Goal: Task Accomplishment & Management: Complete application form

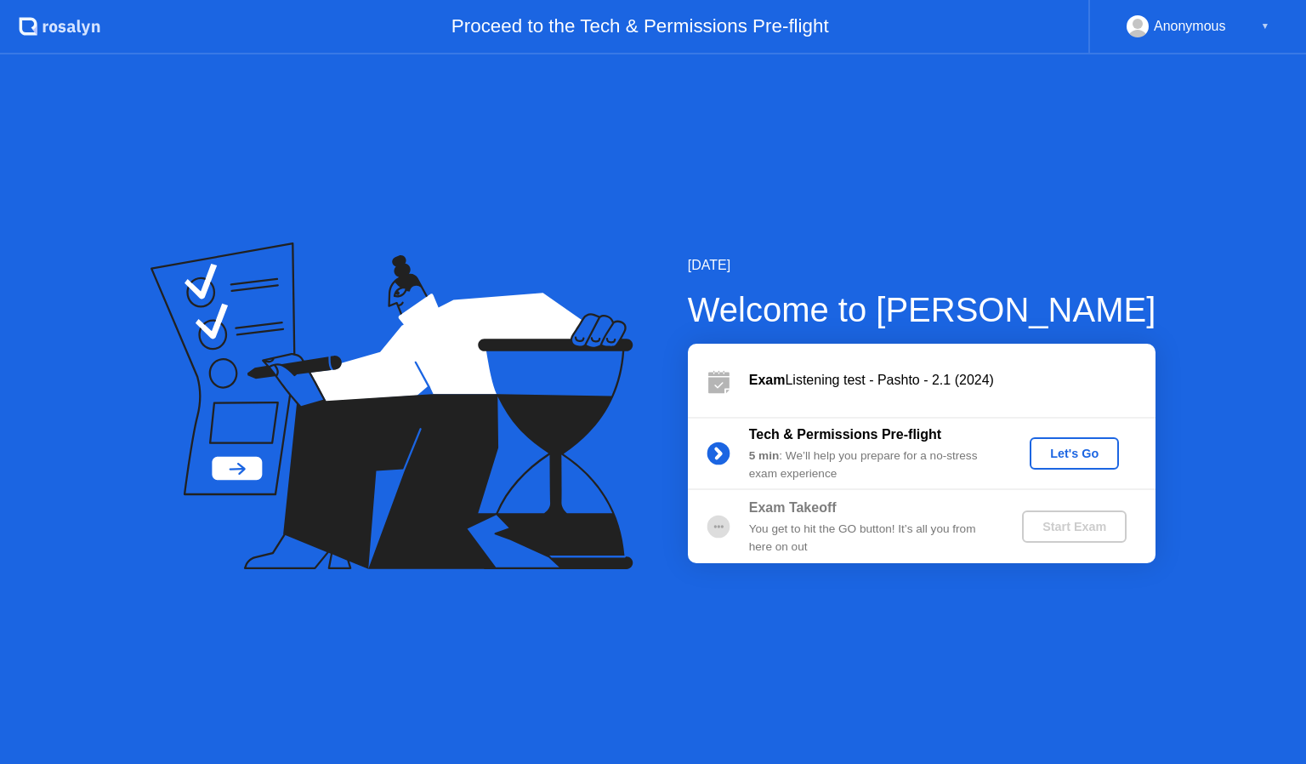
click at [1047, 458] on div "Let's Go" at bounding box center [1075, 454] width 76 height 14
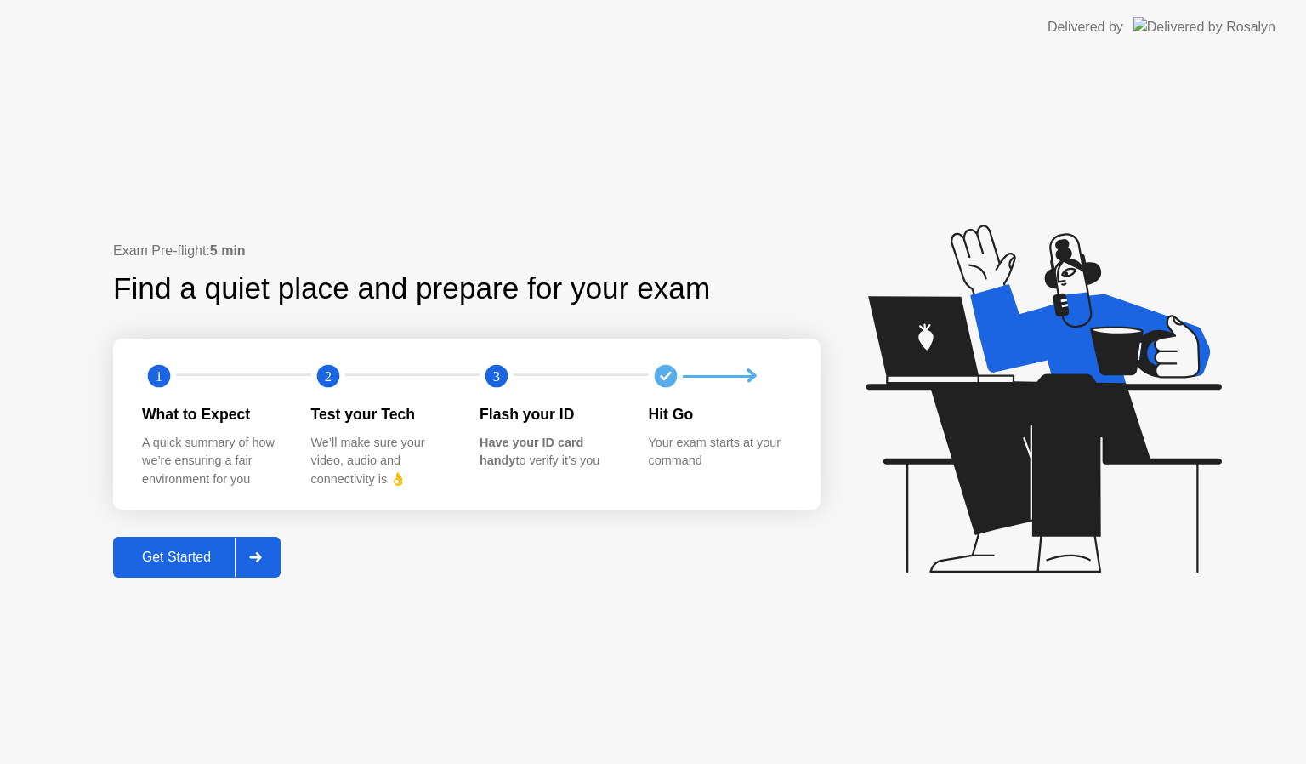
click at [272, 567] on div at bounding box center [255, 557] width 41 height 39
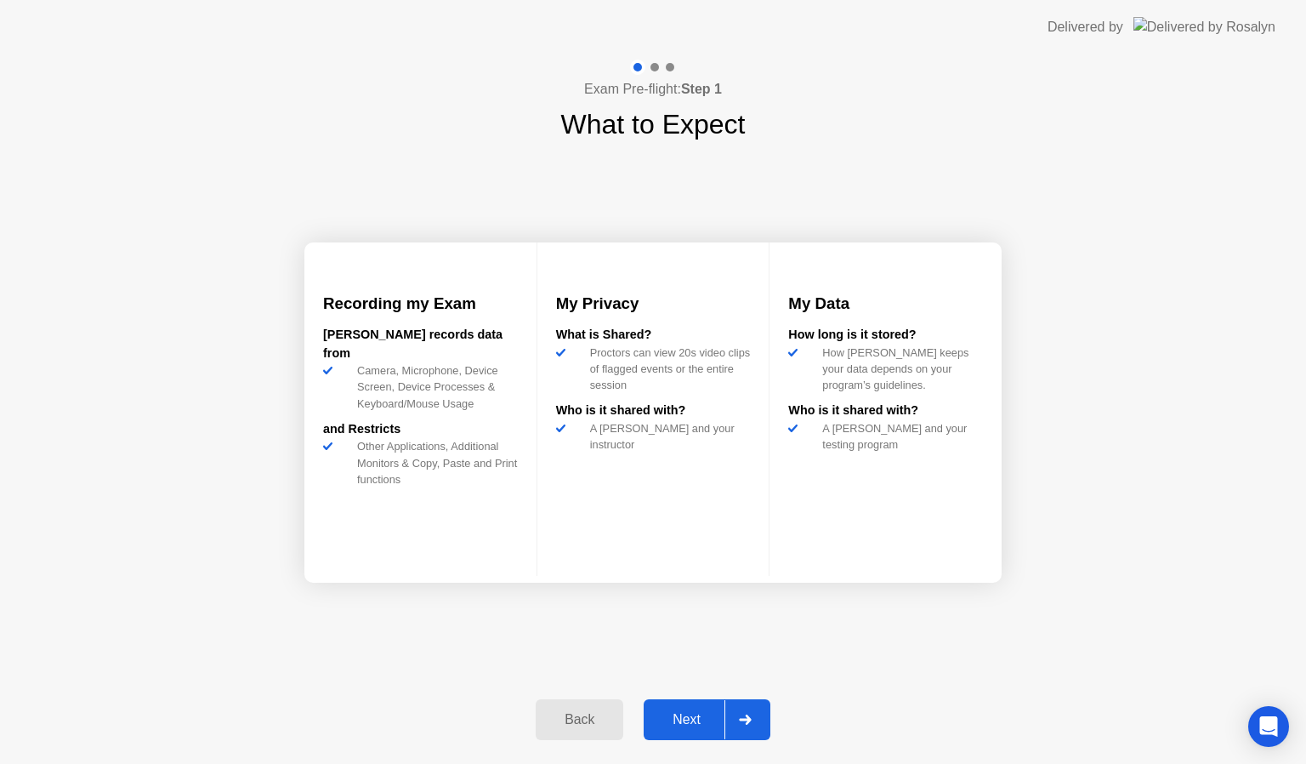
click at [762, 711] on div at bounding box center [745, 719] width 41 height 39
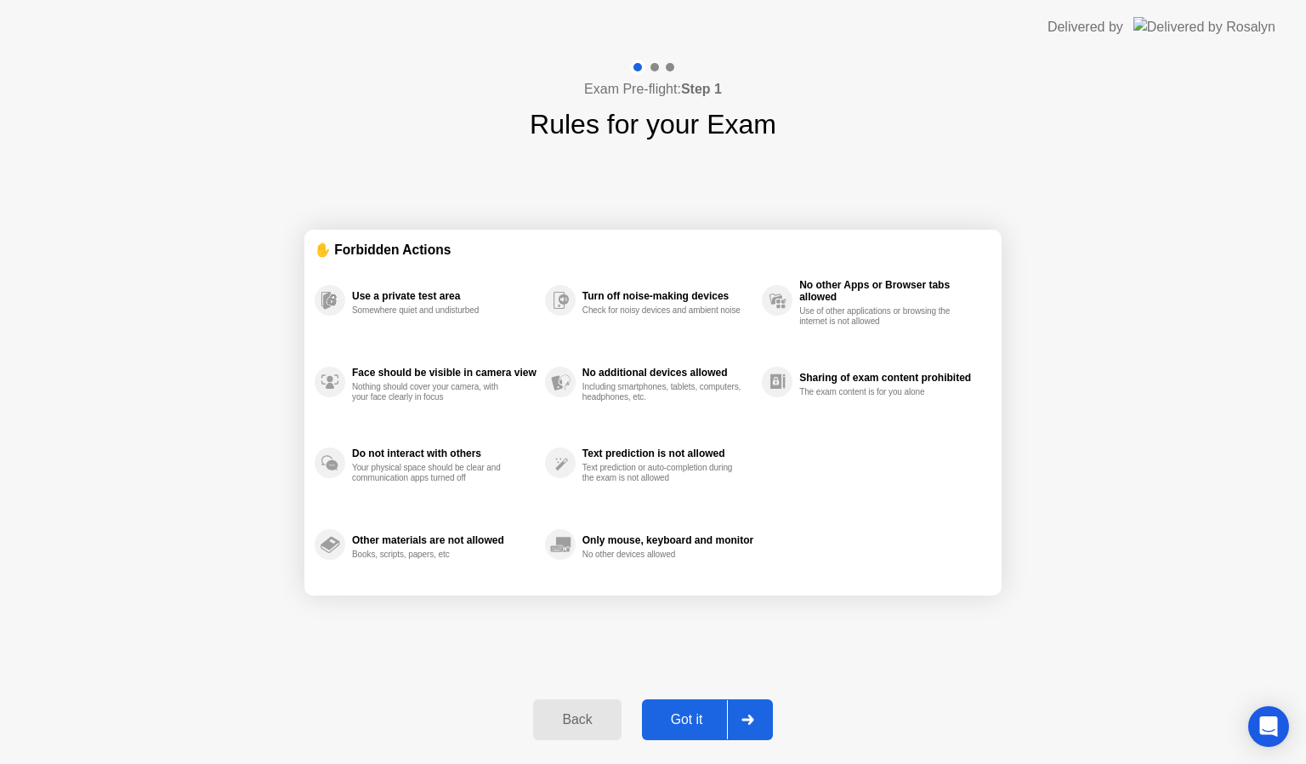
click at [762, 711] on div at bounding box center [747, 719] width 41 height 39
select select "Available cameras"
select select "Available speakers"
select select "Available microphones"
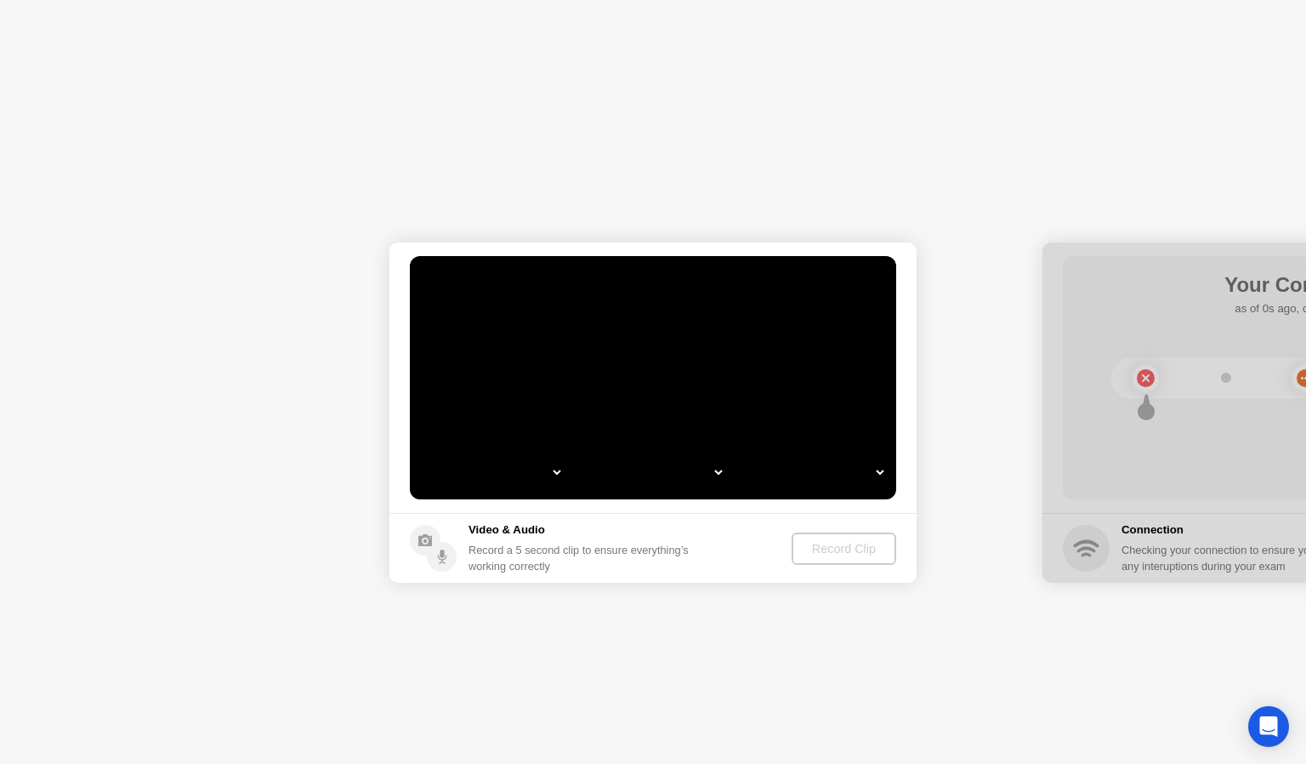
select select "**********"
select select "*******"
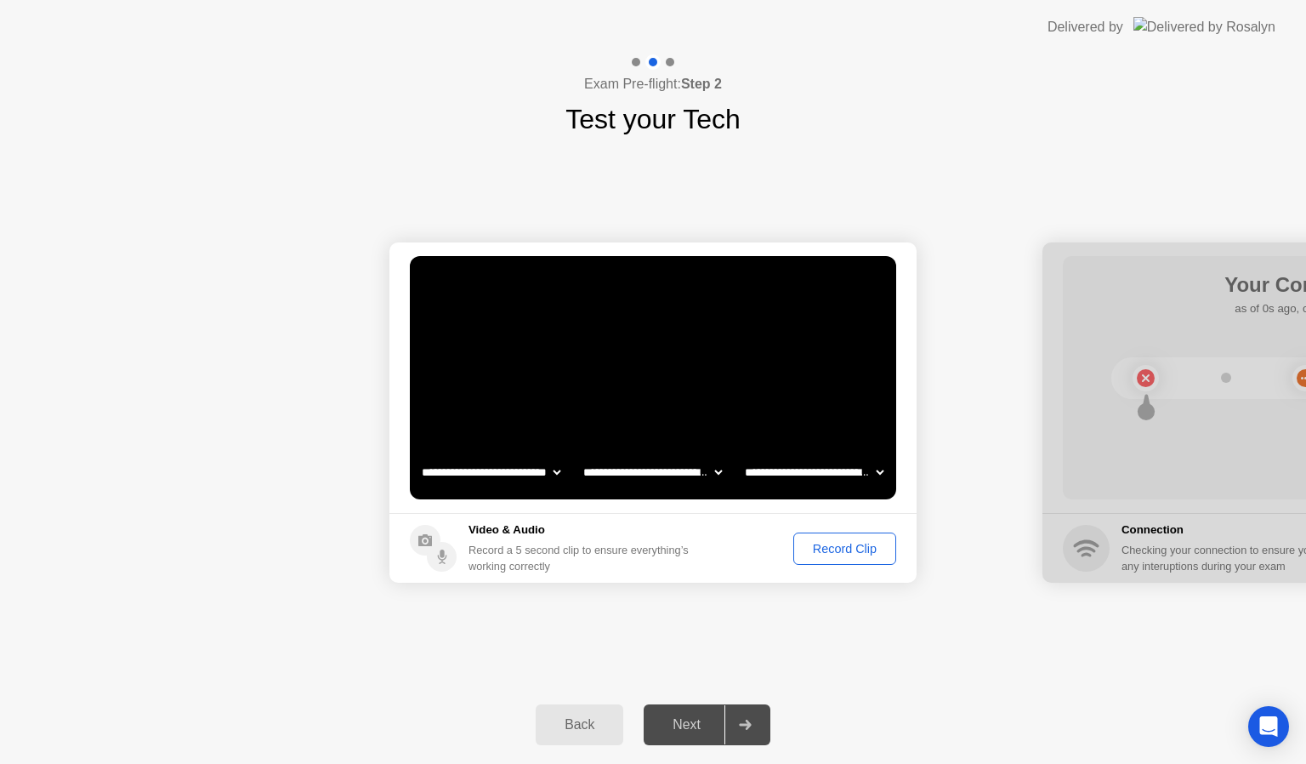
click at [832, 542] on div "Record Clip" at bounding box center [845, 549] width 91 height 14
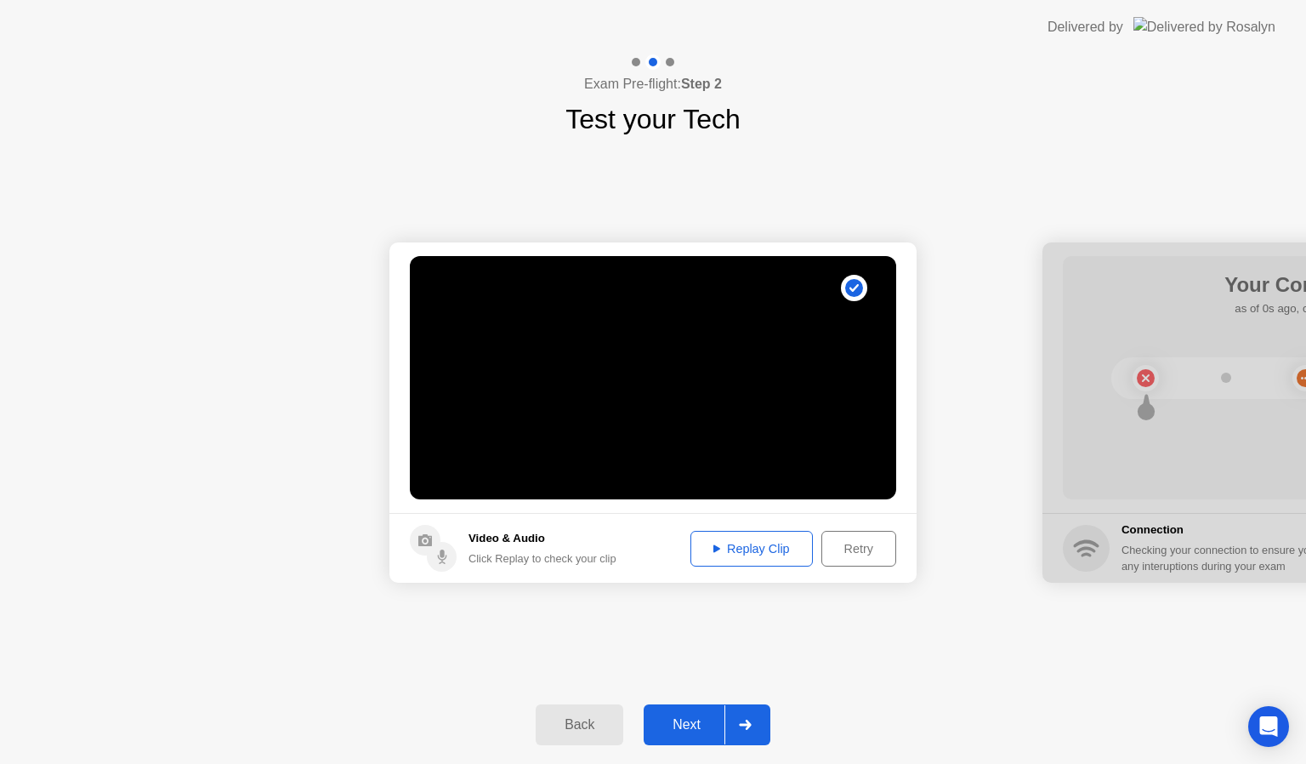
click at [757, 717] on div at bounding box center [745, 724] width 41 height 39
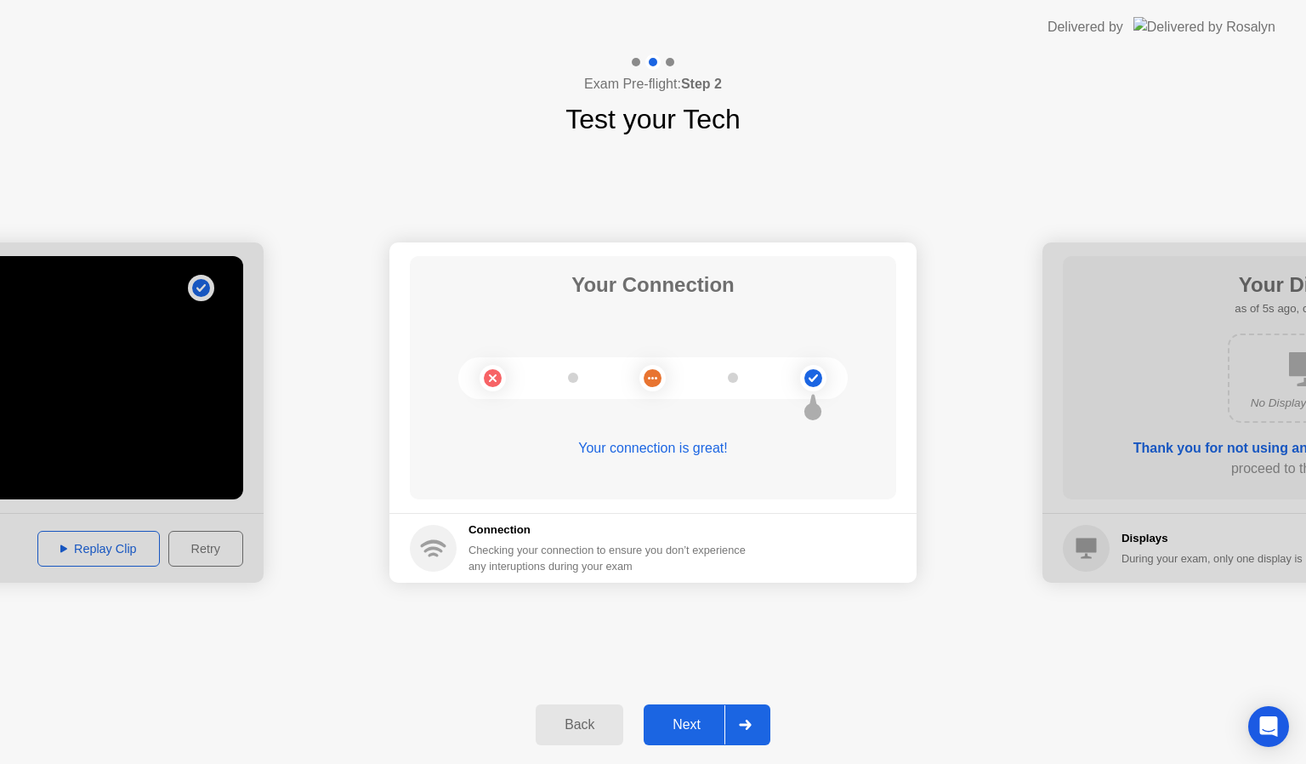
click at [757, 717] on div at bounding box center [745, 724] width 41 height 39
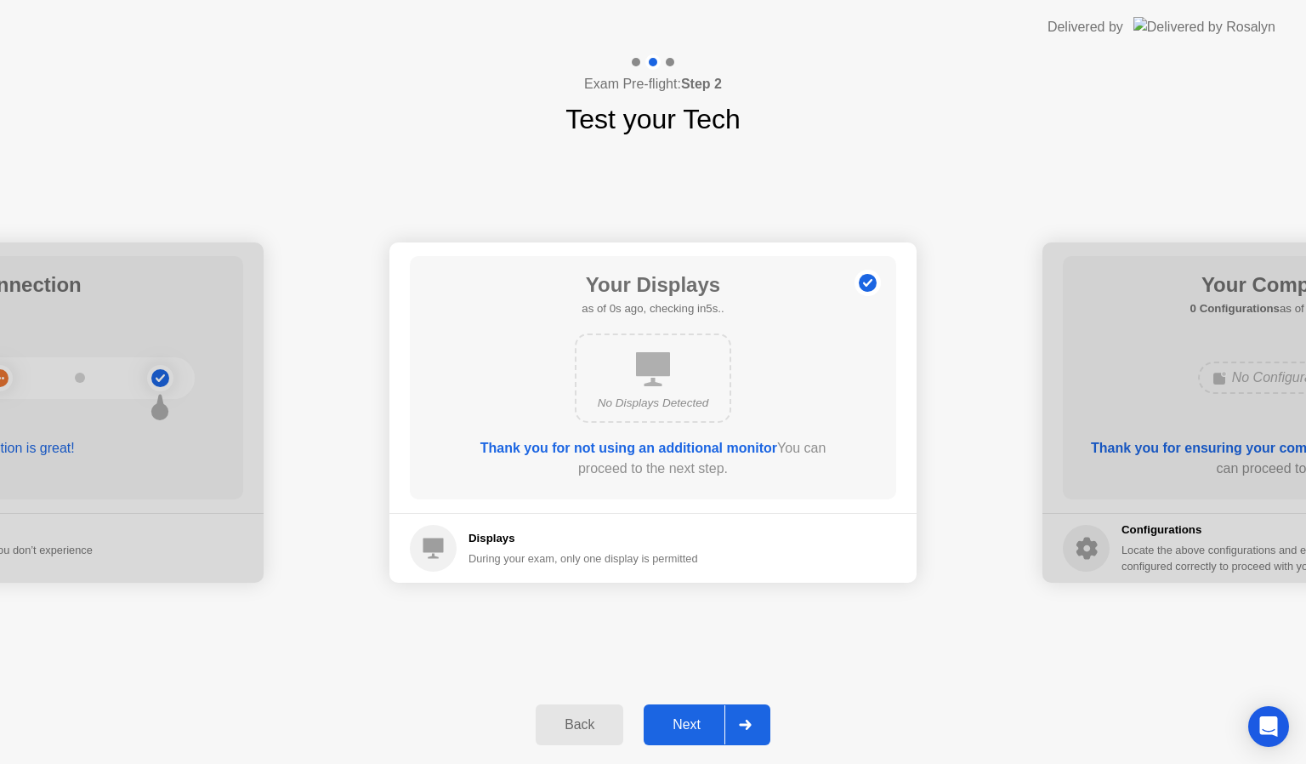
click at [757, 717] on div at bounding box center [745, 724] width 41 height 39
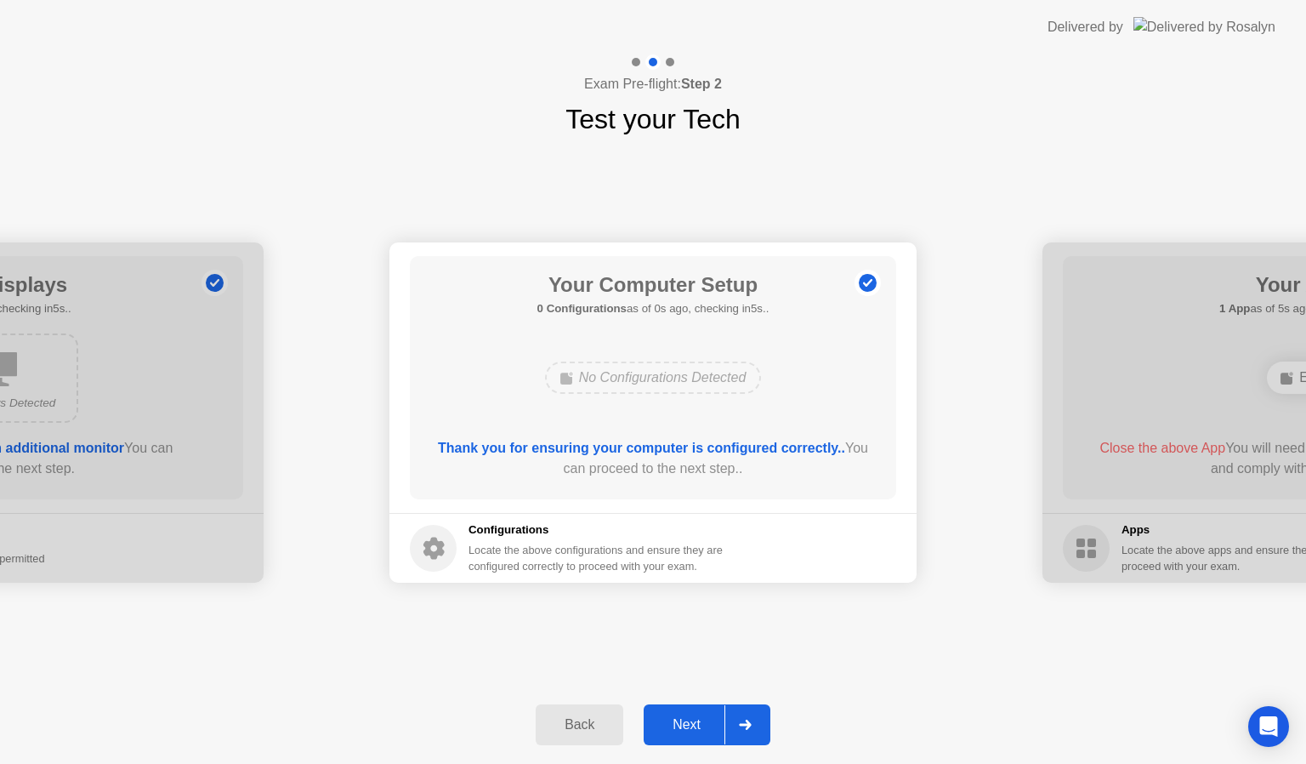
click at [757, 717] on div at bounding box center [745, 724] width 41 height 39
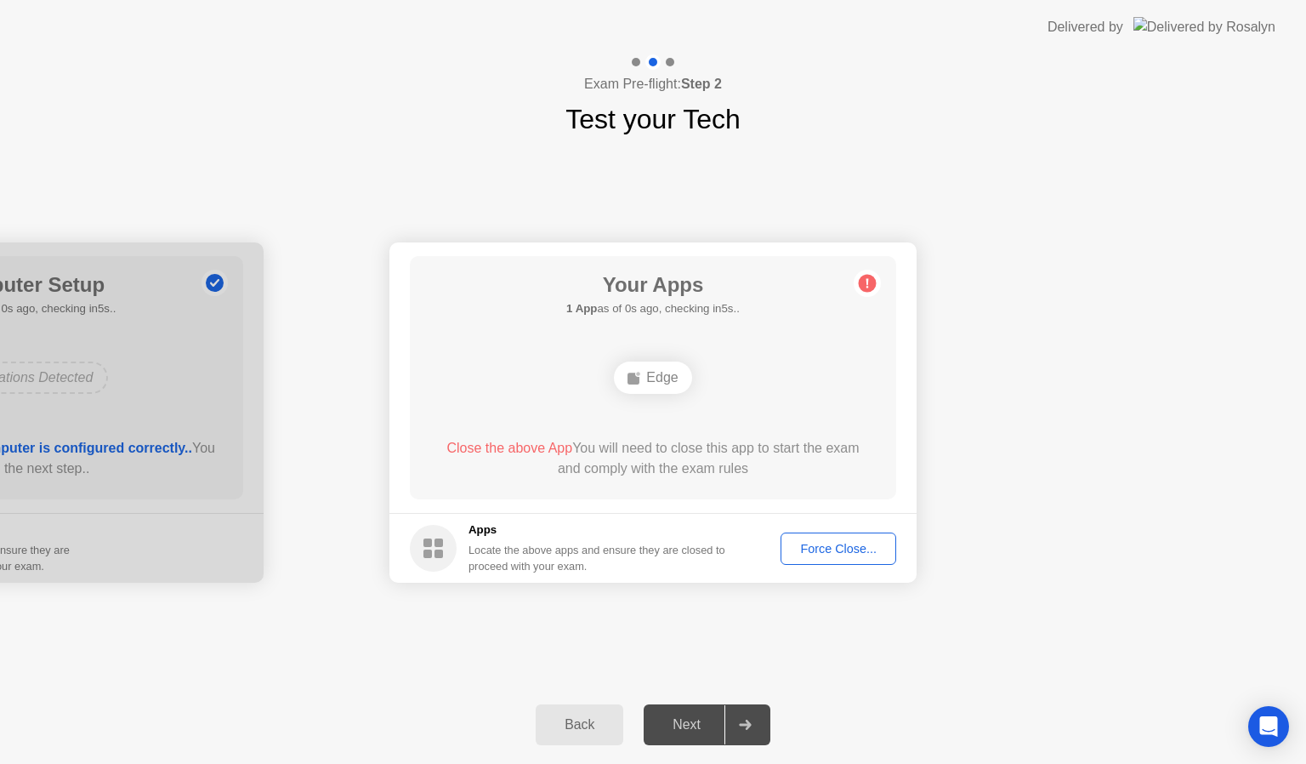
click at [842, 560] on button "Force Close..." at bounding box center [839, 548] width 116 height 32
click at [851, 548] on div "Force Close..." at bounding box center [839, 549] width 104 height 14
click at [880, 548] on div "Force Close..." at bounding box center [839, 549] width 104 height 14
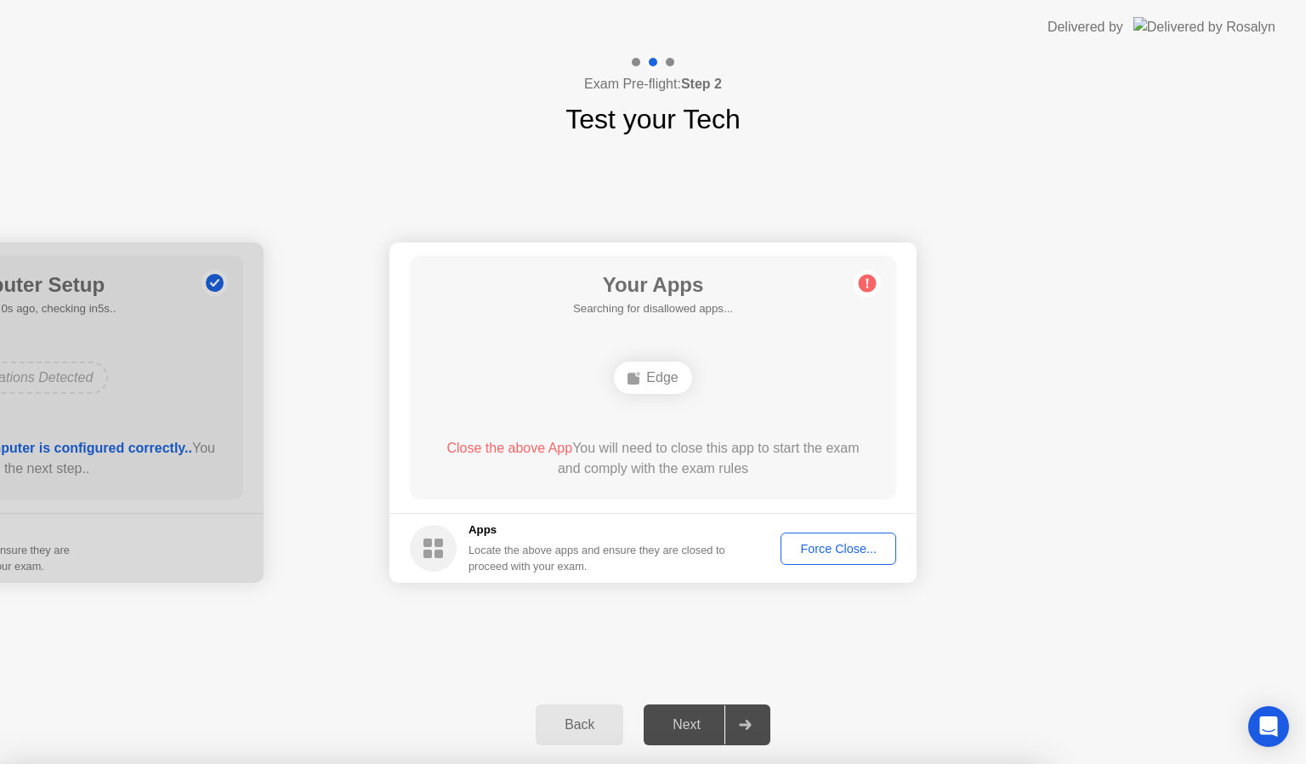
click at [817, 554] on div "Force Close..." at bounding box center [839, 549] width 104 height 14
click at [868, 542] on div "Force Close..." at bounding box center [839, 549] width 104 height 14
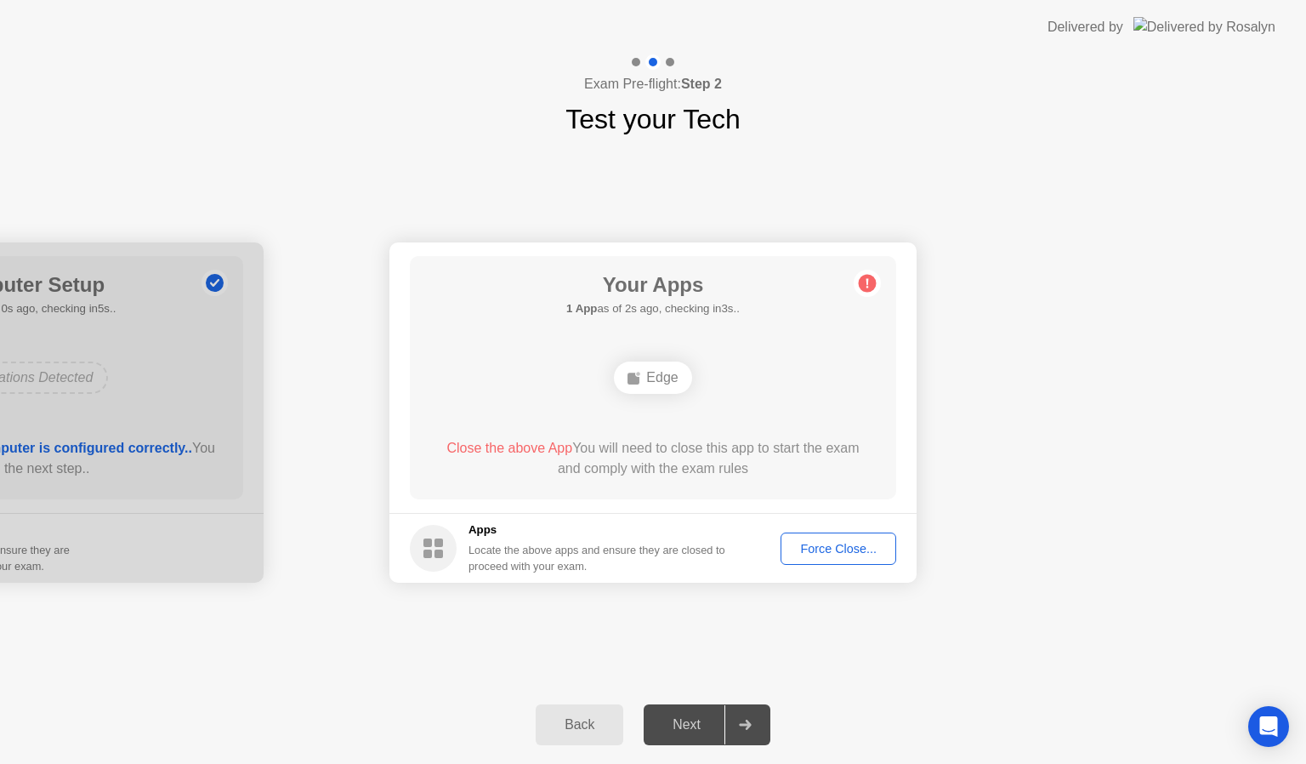
click at [851, 545] on div "Force Close..." at bounding box center [839, 549] width 104 height 14
click at [845, 542] on div "Force Close..." at bounding box center [839, 549] width 104 height 14
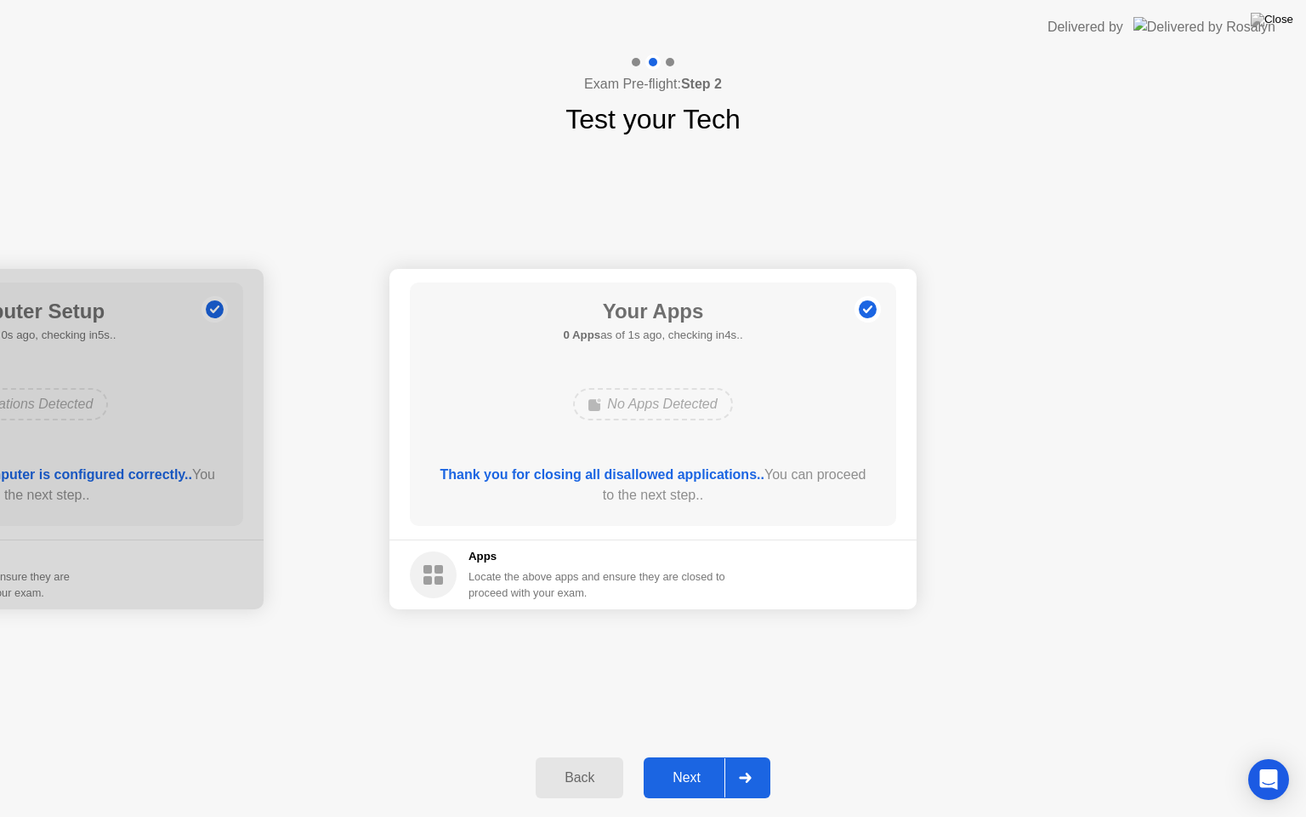
click at [755, 763] on div at bounding box center [745, 777] width 41 height 39
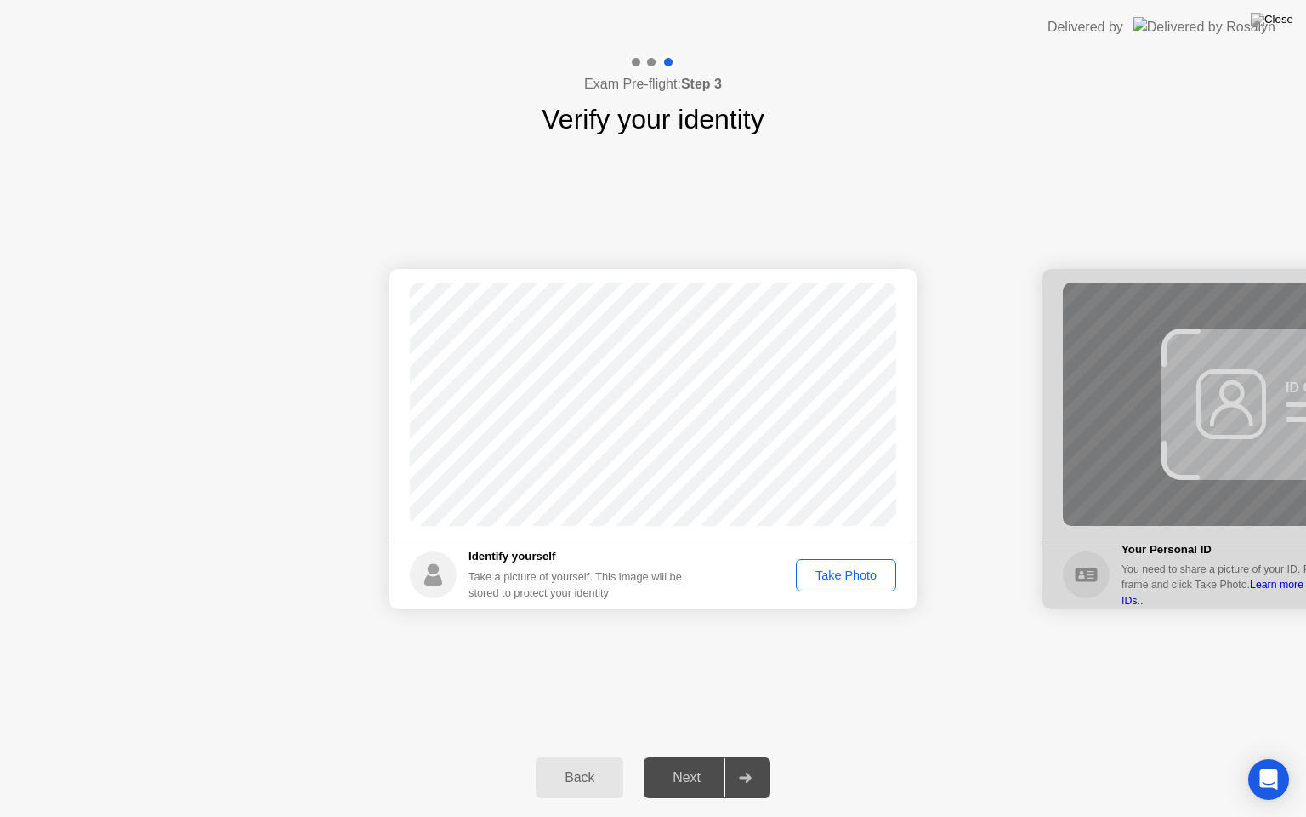
click at [838, 582] on div "Take Photo" at bounding box center [846, 575] width 88 height 14
click at [751, 763] on icon at bounding box center [745, 777] width 12 height 10
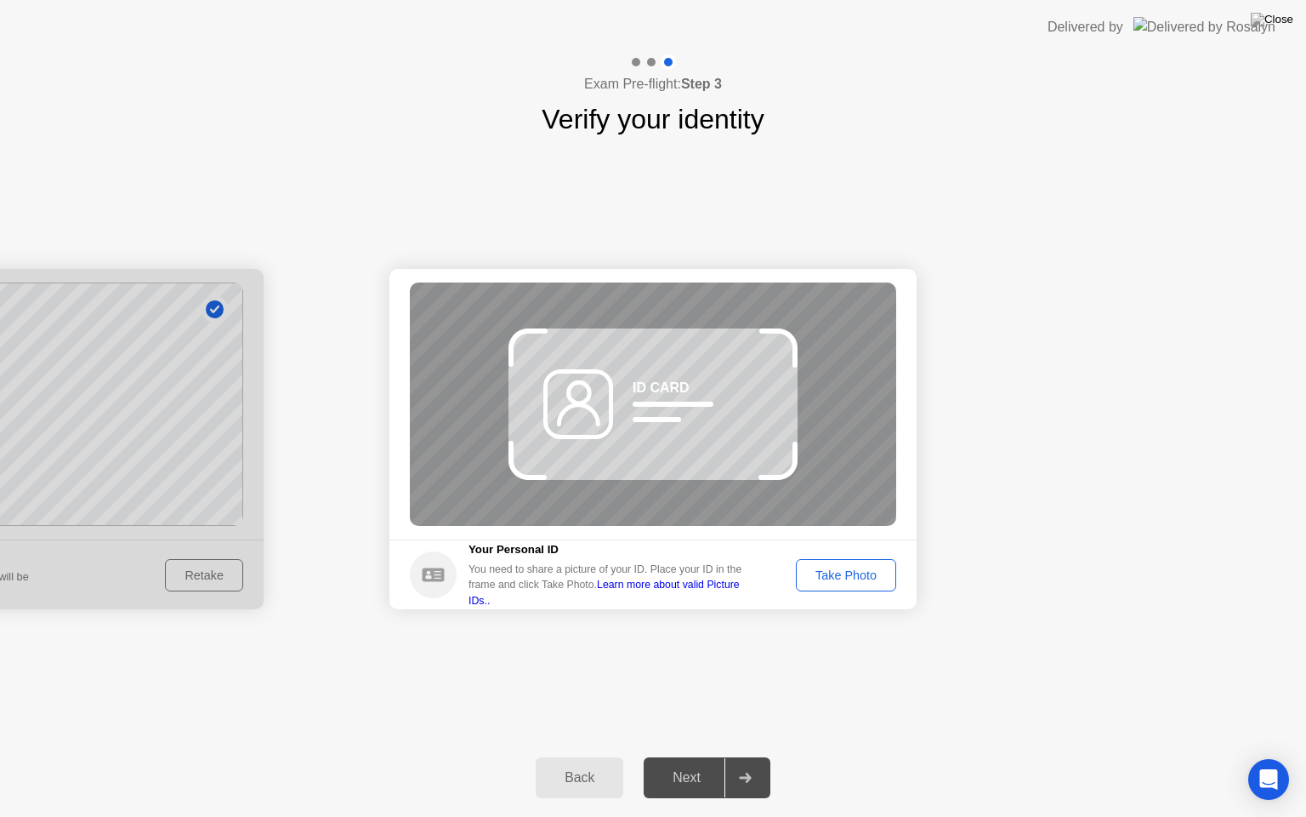
click at [828, 579] on div "Take Photo" at bounding box center [846, 575] width 88 height 14
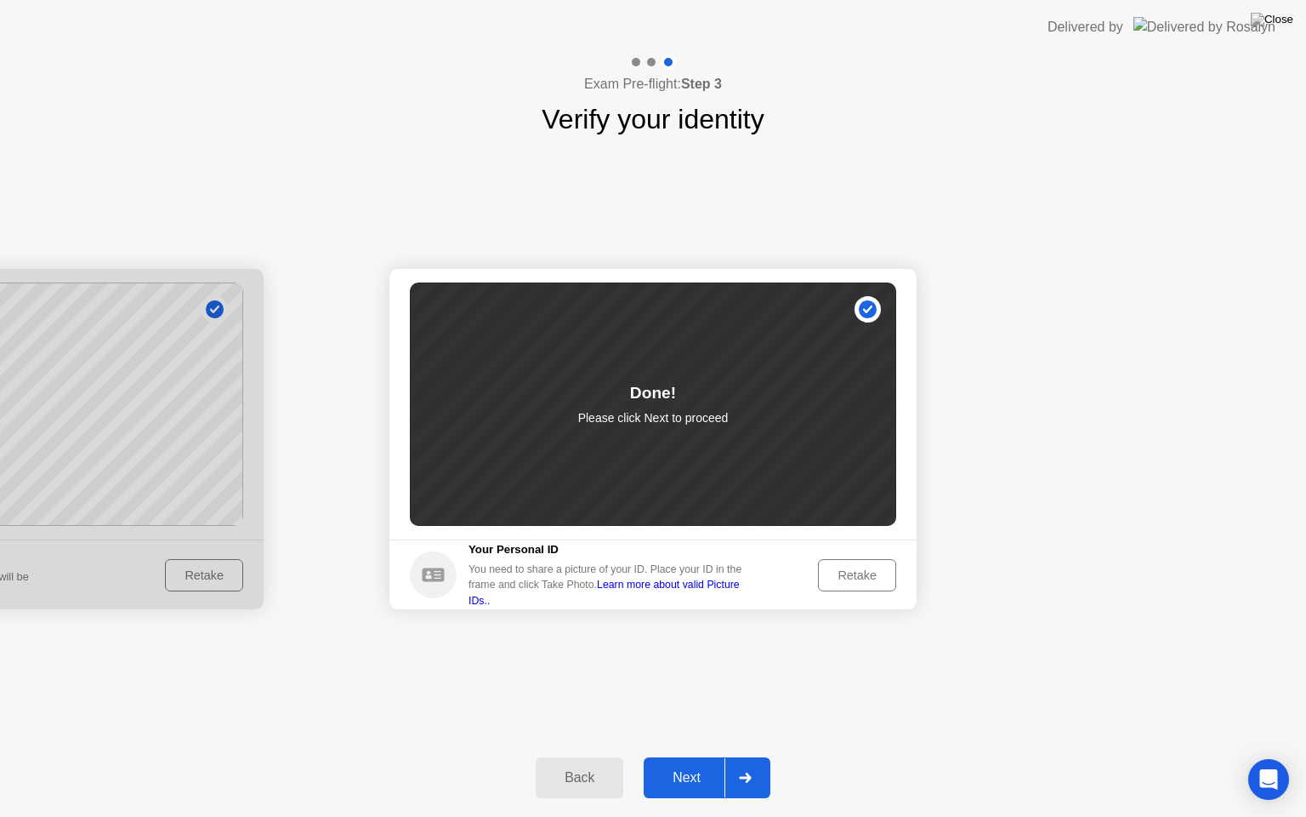
click at [752, 759] on div at bounding box center [745, 777] width 41 height 39
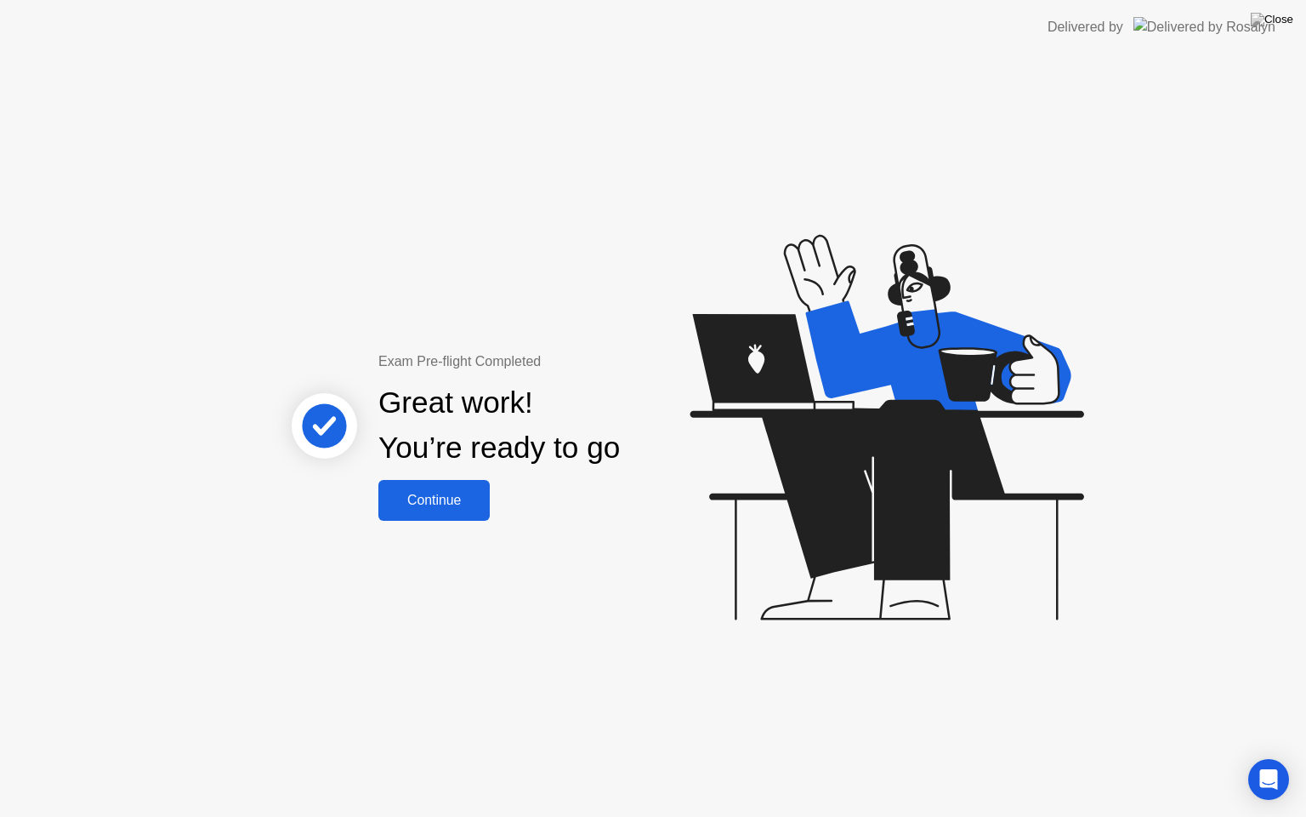
click at [438, 514] on button "Continue" at bounding box center [434, 500] width 111 height 41
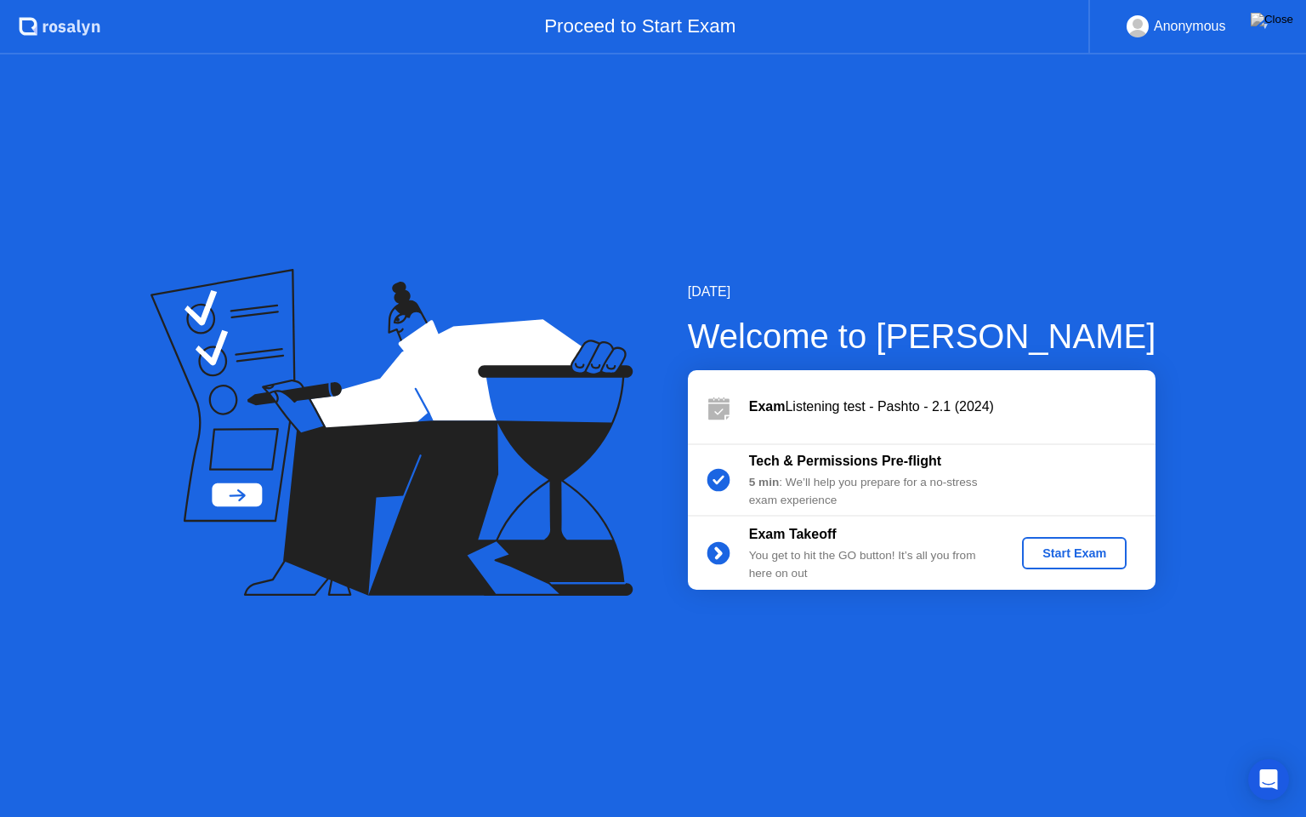
click at [1082, 550] on div "Start Exam" at bounding box center [1074, 553] width 91 height 14
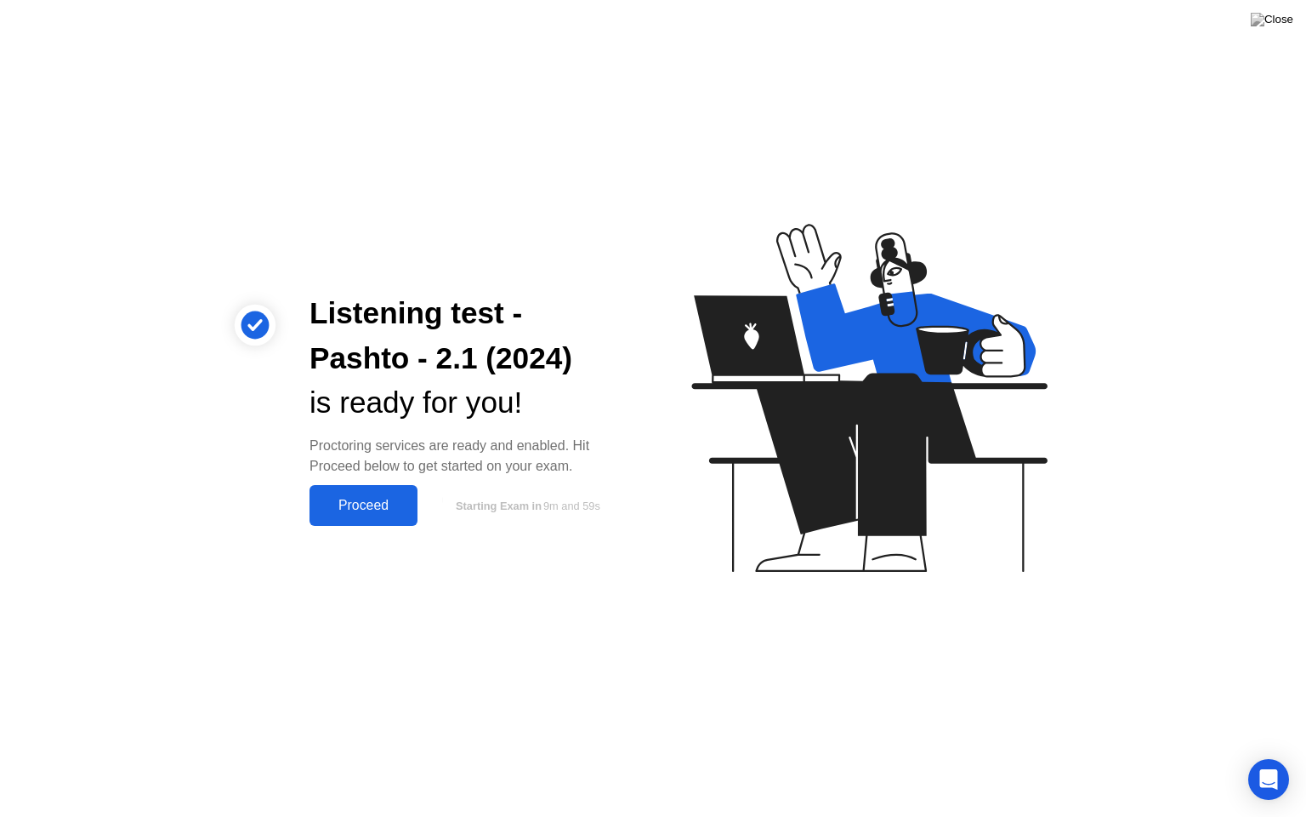
click at [388, 513] on div "Proceed" at bounding box center [364, 505] width 98 height 15
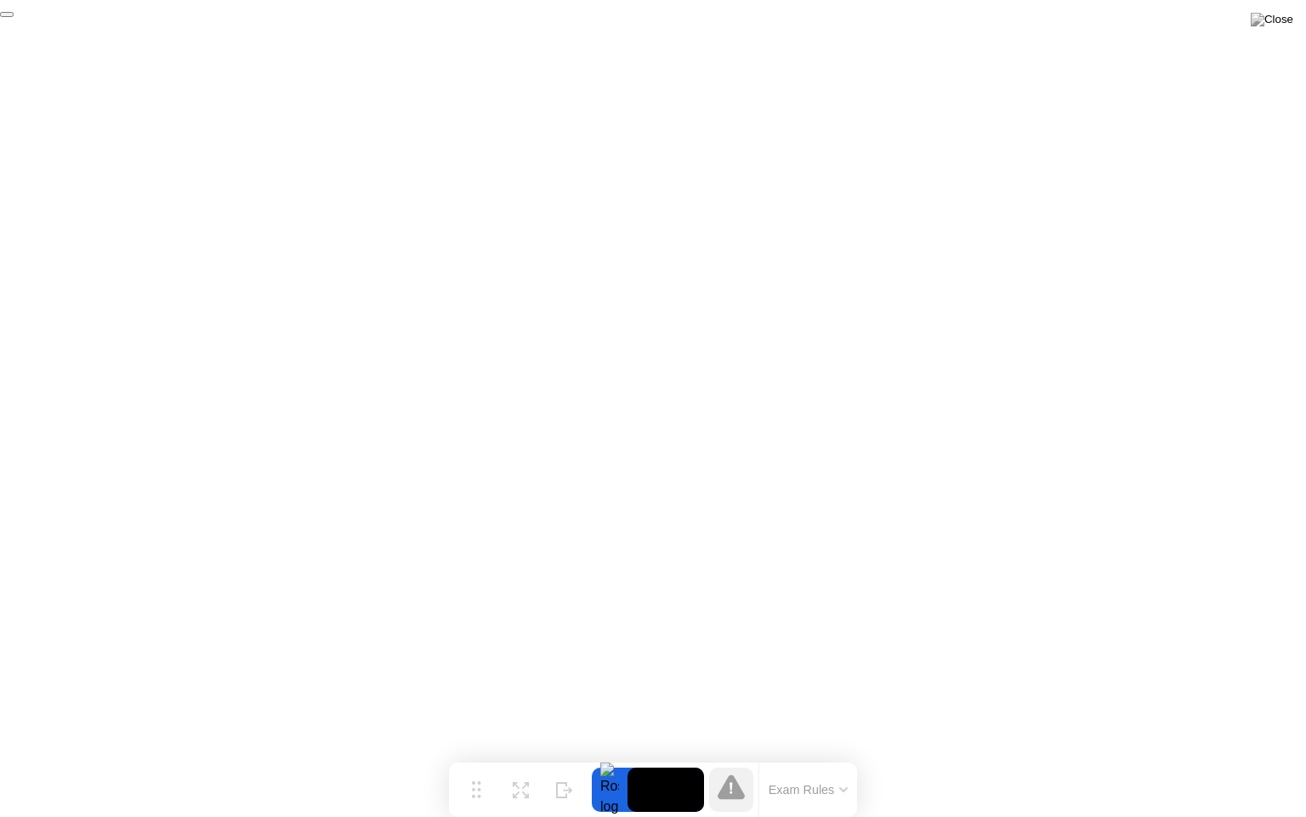
click div "End Proctoring Session"
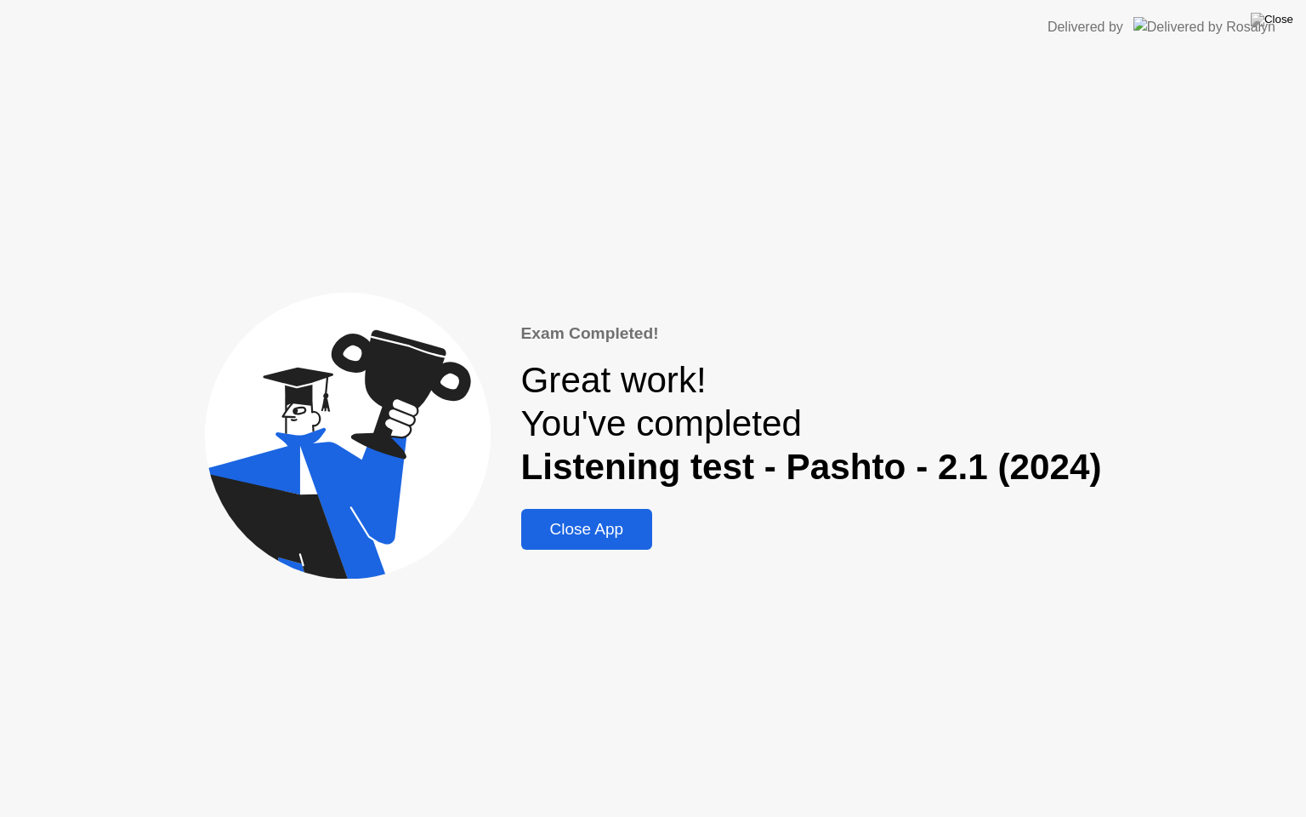
click at [617, 527] on div "Close App" at bounding box center [587, 529] width 122 height 19
